Goal: Find specific page/section: Find specific page/section

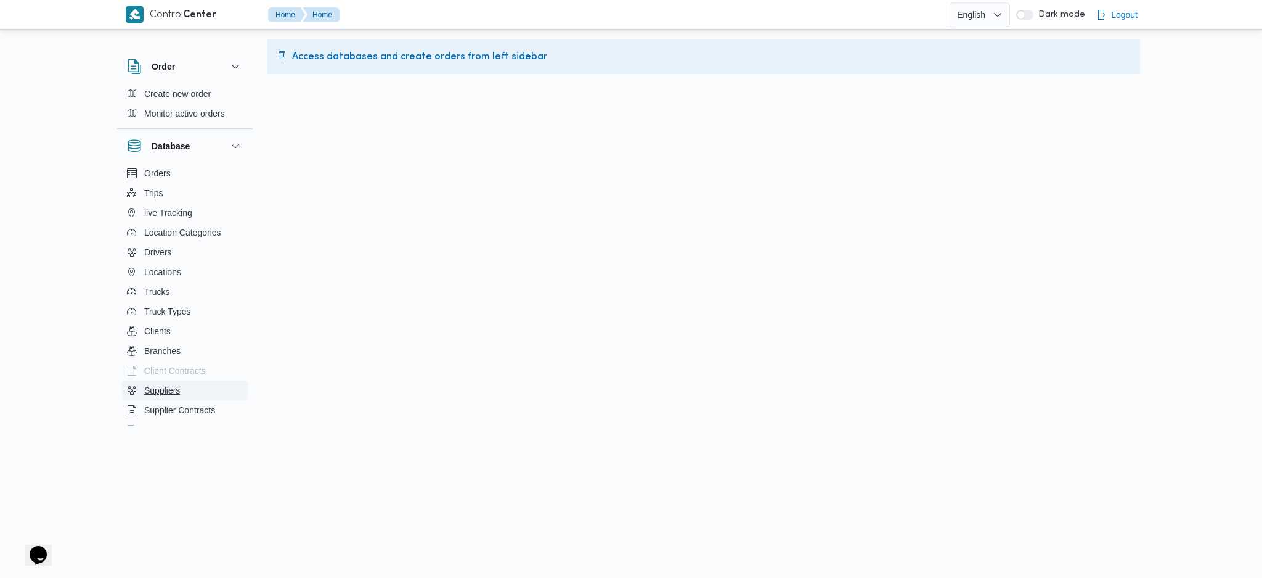
click at [176, 394] on span "Suppliers" at bounding box center [162, 390] width 36 height 15
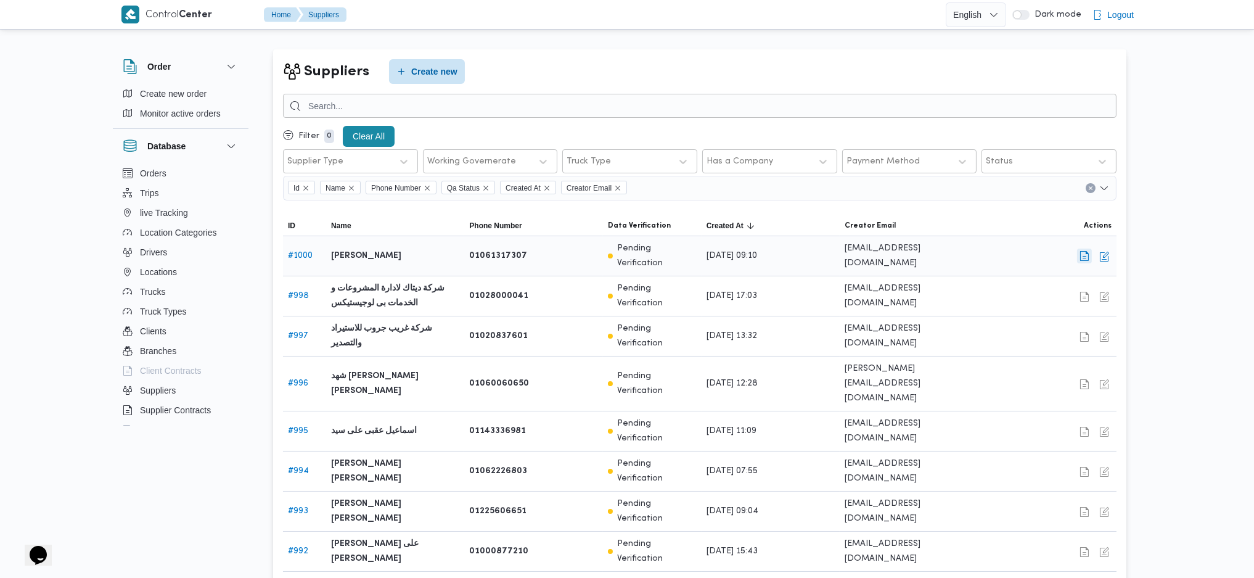
click at [1085, 250] on button "button" at bounding box center [1084, 255] width 15 height 15
select select "8"
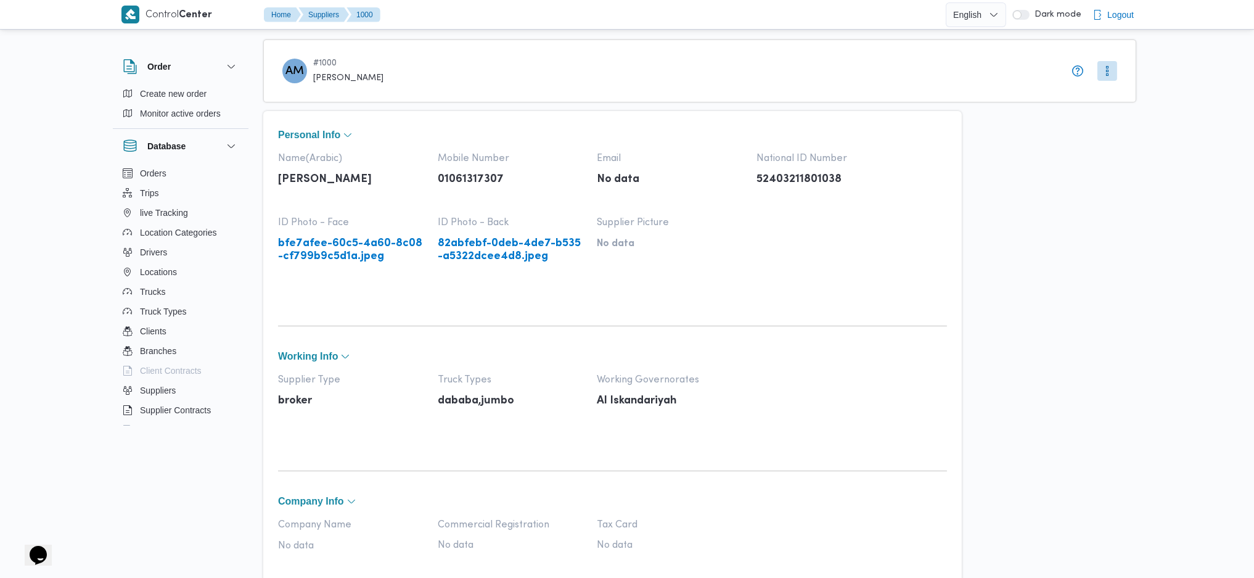
click at [346, 252] on link "bfe7afee-60c5-4a60-8c08-cf799b9c5d1a.jpeg" at bounding box center [351, 249] width 147 height 25
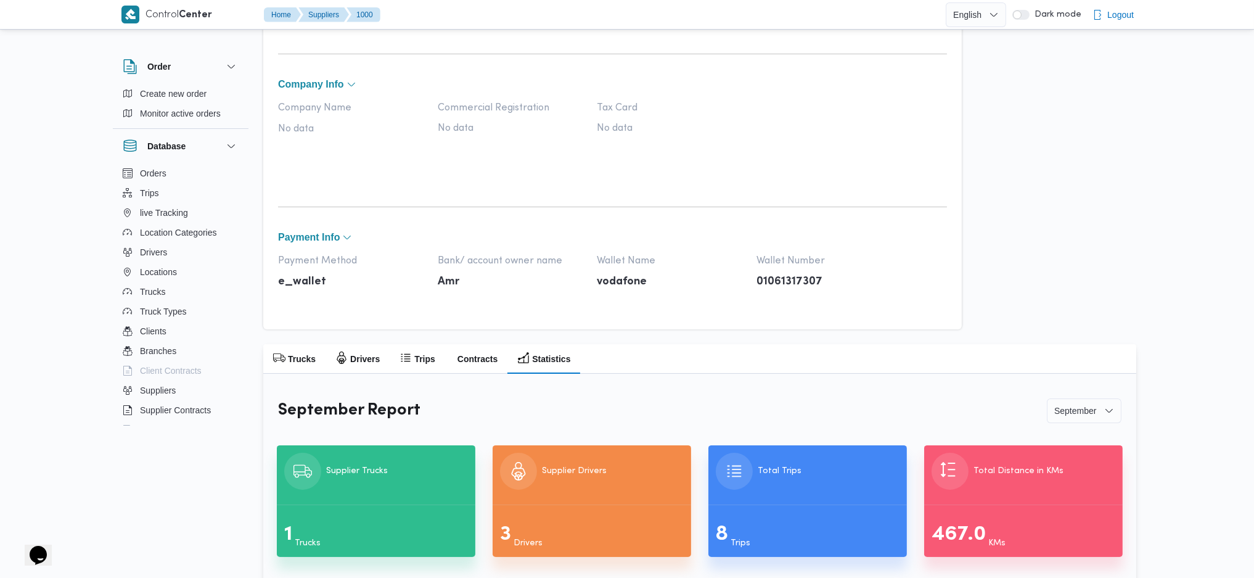
scroll to position [438, 0]
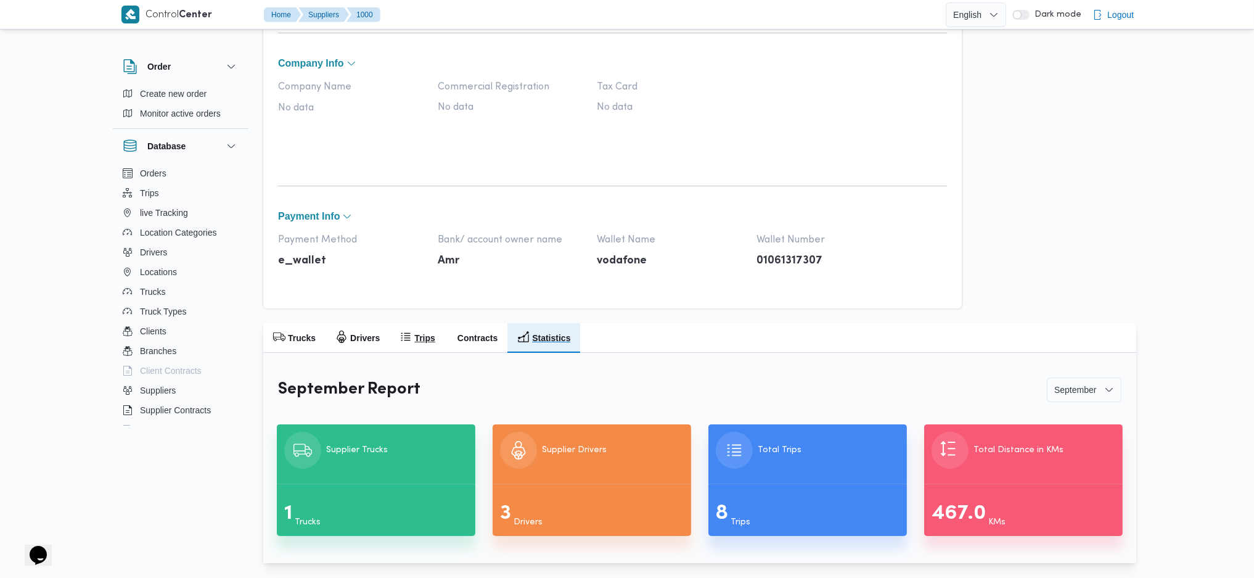
click at [425, 327] on button "Trips" at bounding box center [417, 338] width 55 height 30
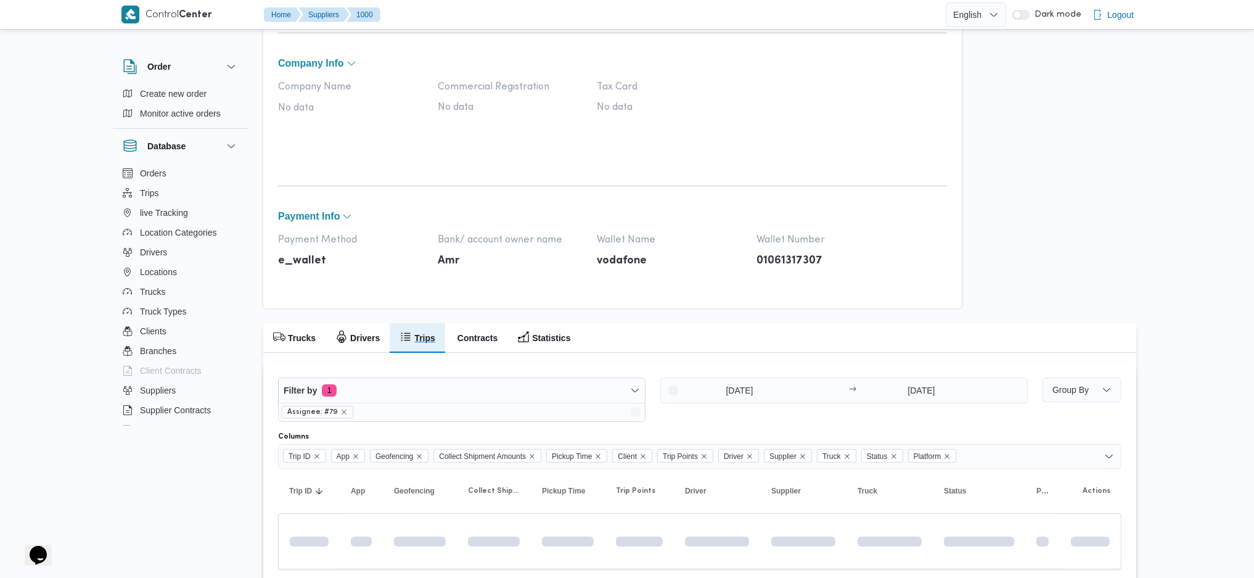
scroll to position [427, 0]
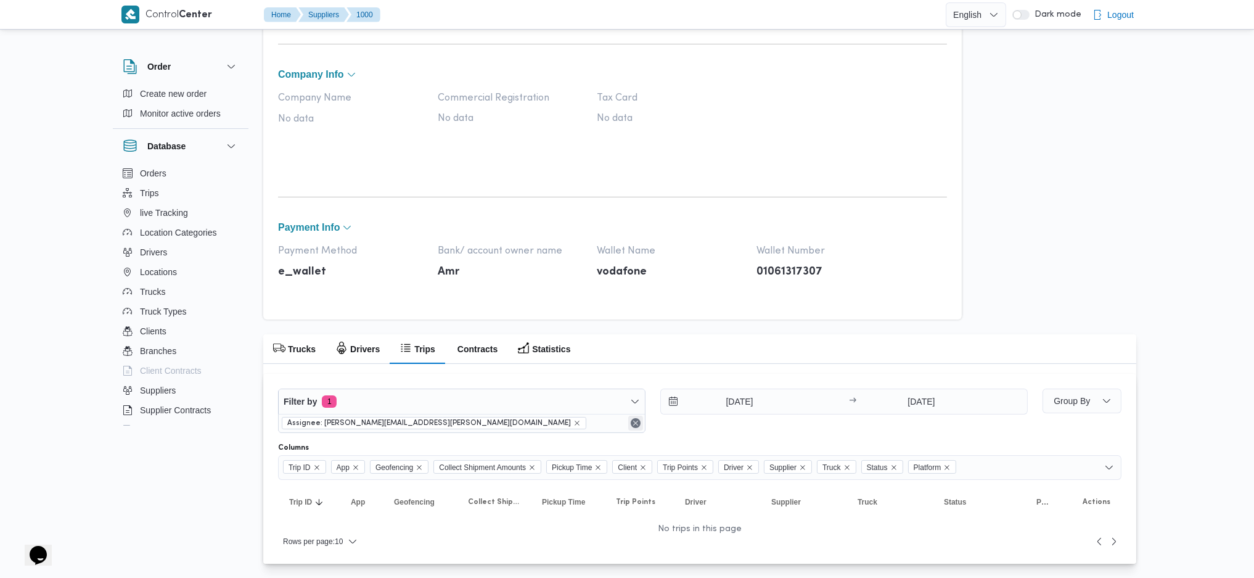
click at [630, 422] on button "Remove" at bounding box center [635, 422] width 15 height 15
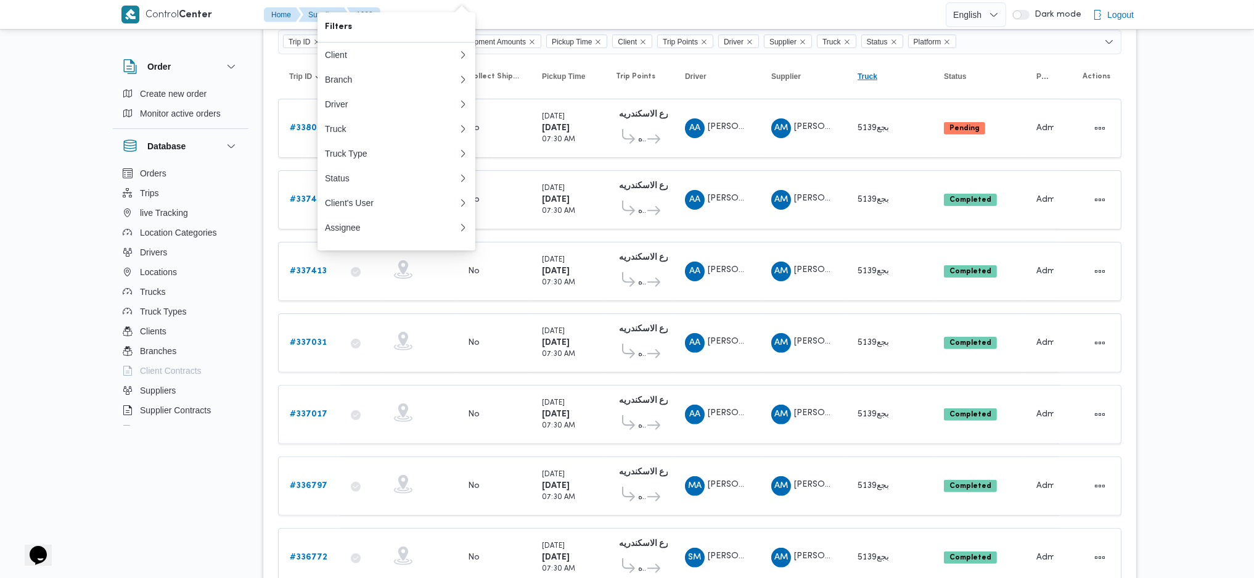
scroll to position [886, 0]
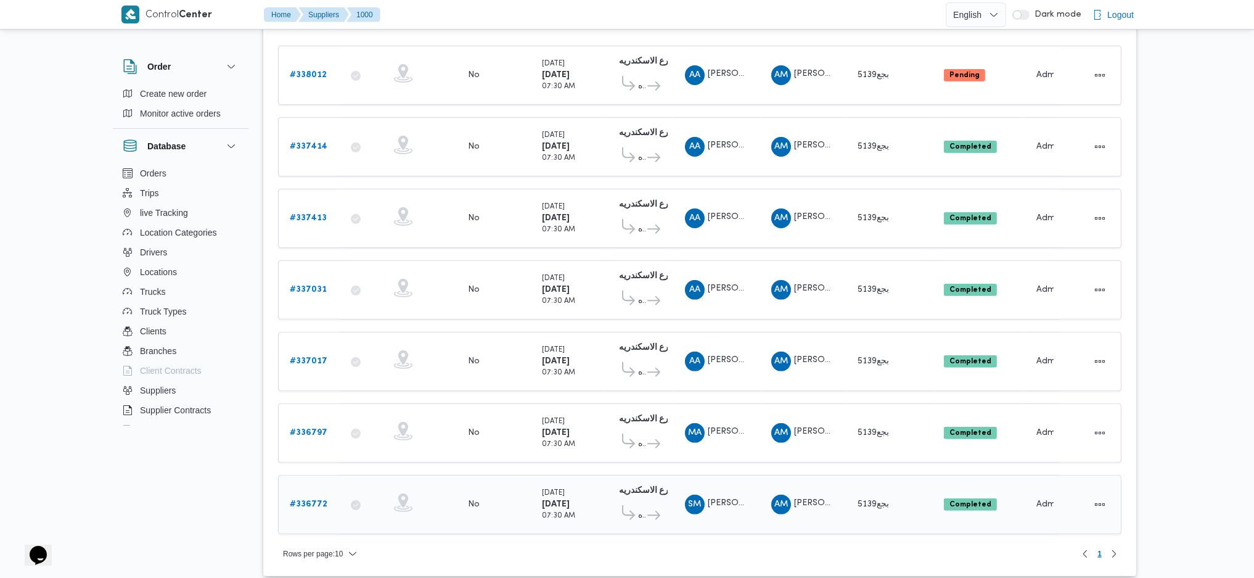
click at [316, 500] on b "# 336772" at bounding box center [309, 504] width 38 height 8
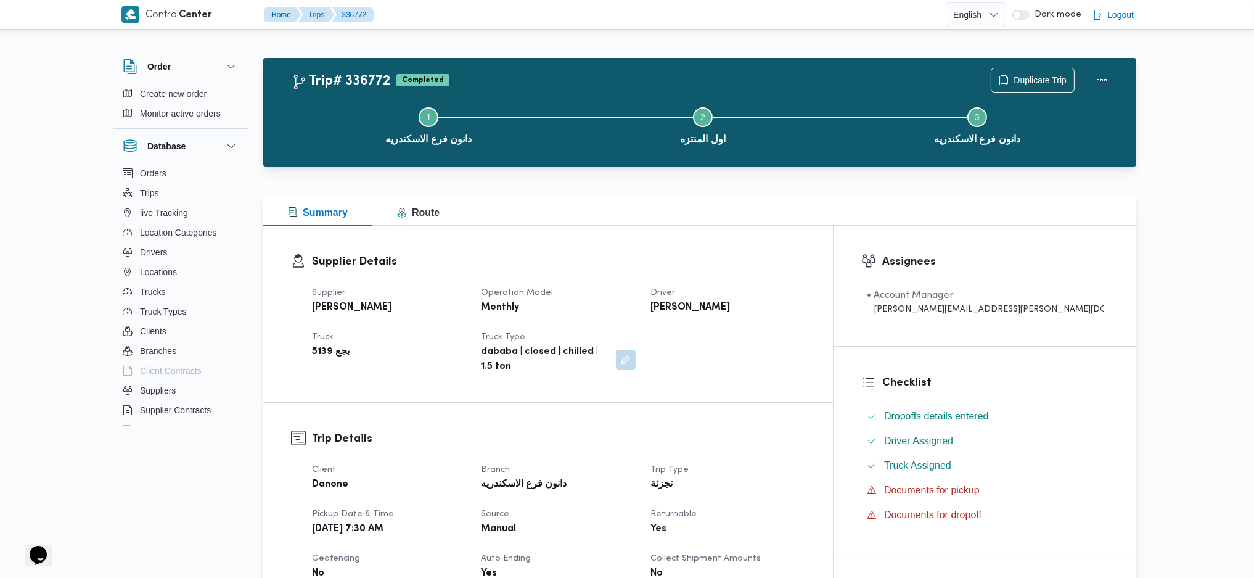
click at [815, 246] on div "Supplier Details Supplier [PERSON_NAME] Operation Model Monthly Driver [PERSON_…" at bounding box center [548, 314] width 570 height 176
